Goal: Information Seeking & Learning: Learn about a topic

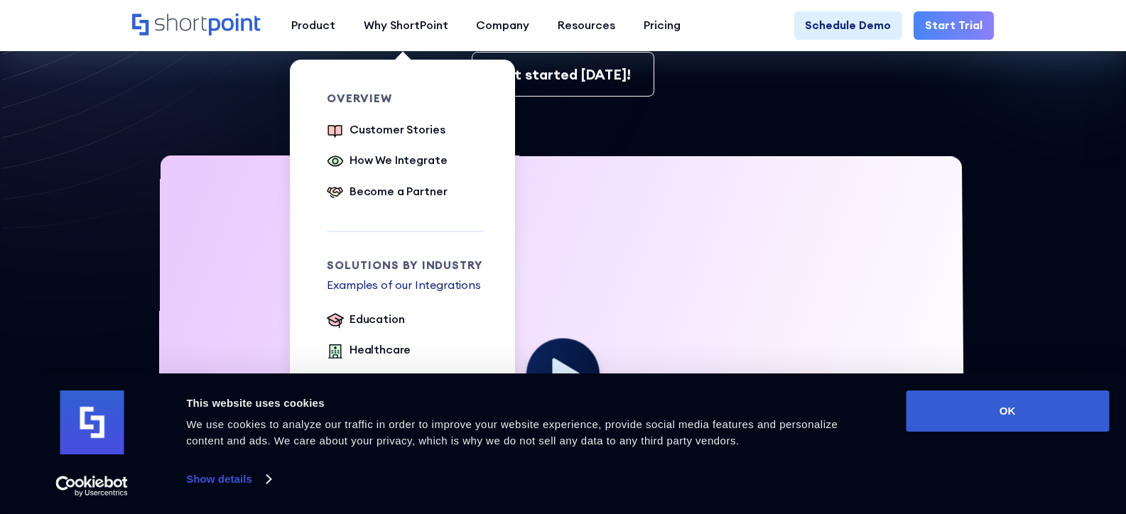
scroll to position [341, 0]
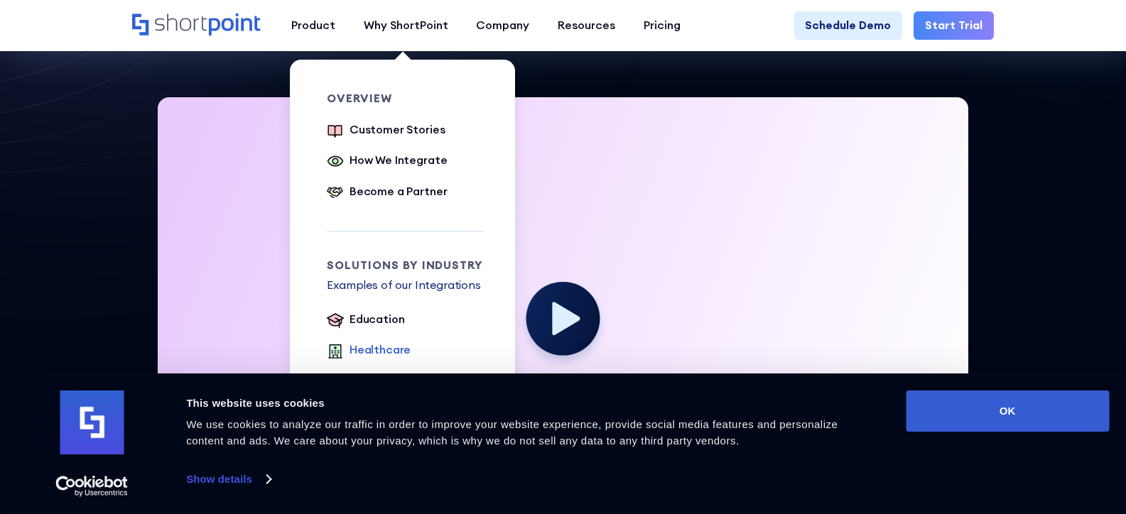
click at [353, 355] on div "Healthcare" at bounding box center [380, 350] width 61 height 17
